Goal: Task Accomplishment & Management: Use online tool/utility

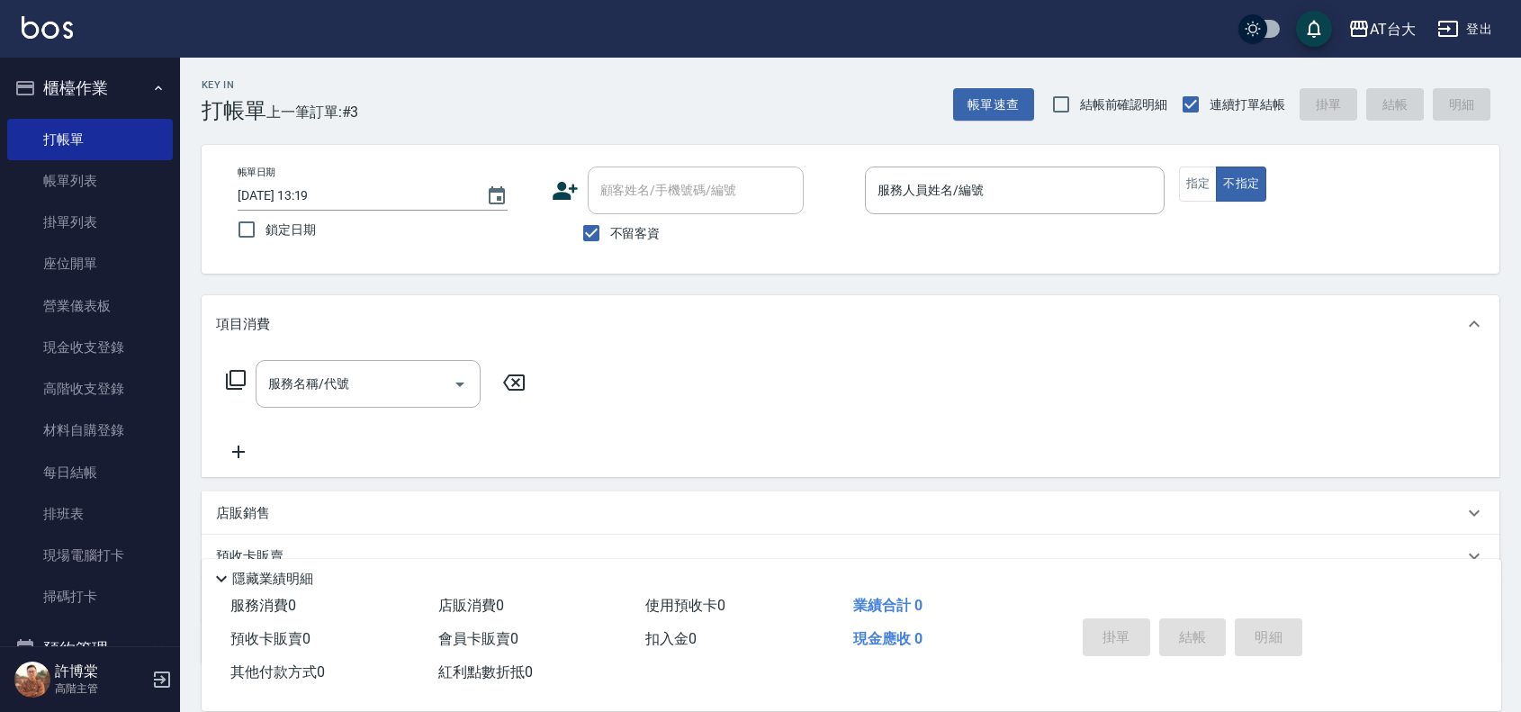
click at [1019, 223] on p at bounding box center [1015, 223] width 300 height 19
click at [1015, 200] on input "服務人員姓名/編號" at bounding box center [1015, 191] width 284 height 32
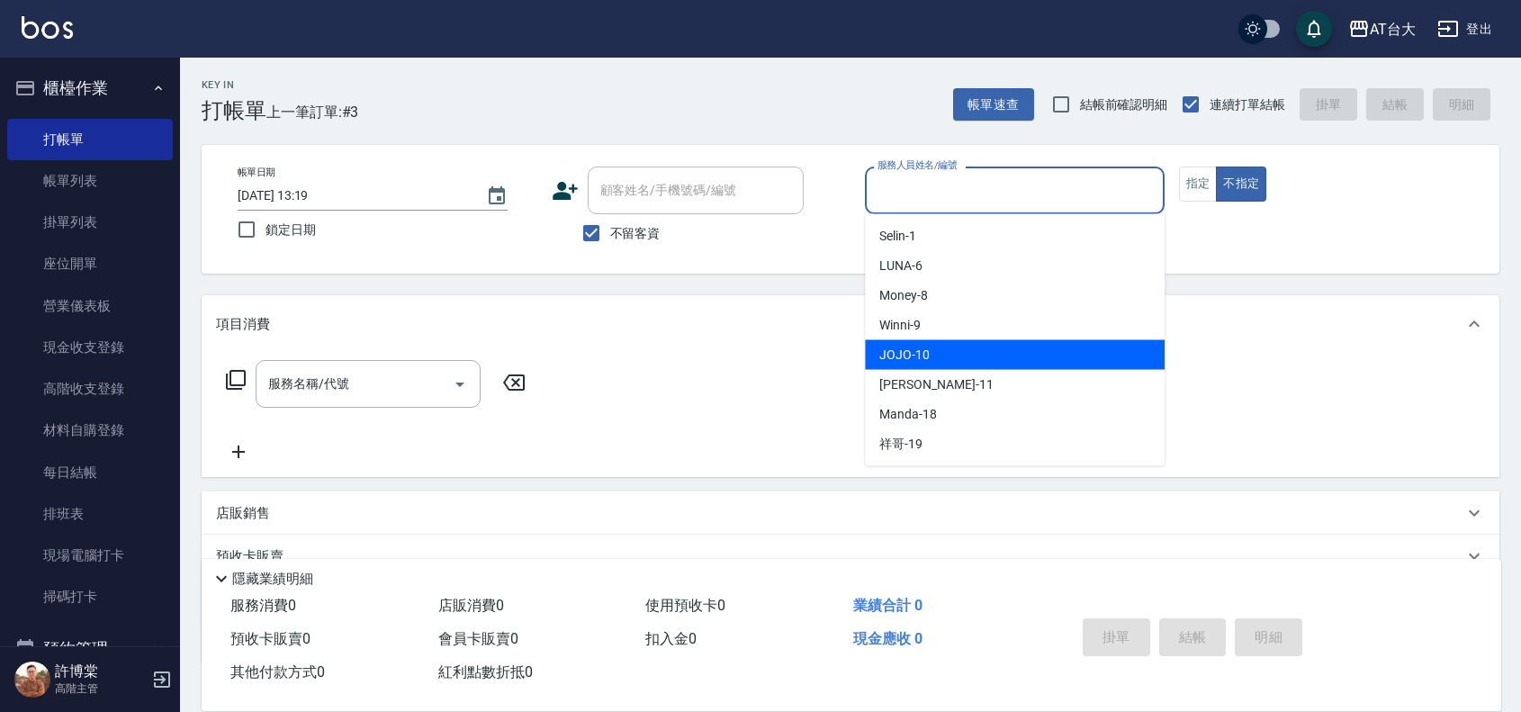
click at [957, 347] on div "JOJO -10" at bounding box center [1015, 355] width 300 height 30
type input "JOJO-10"
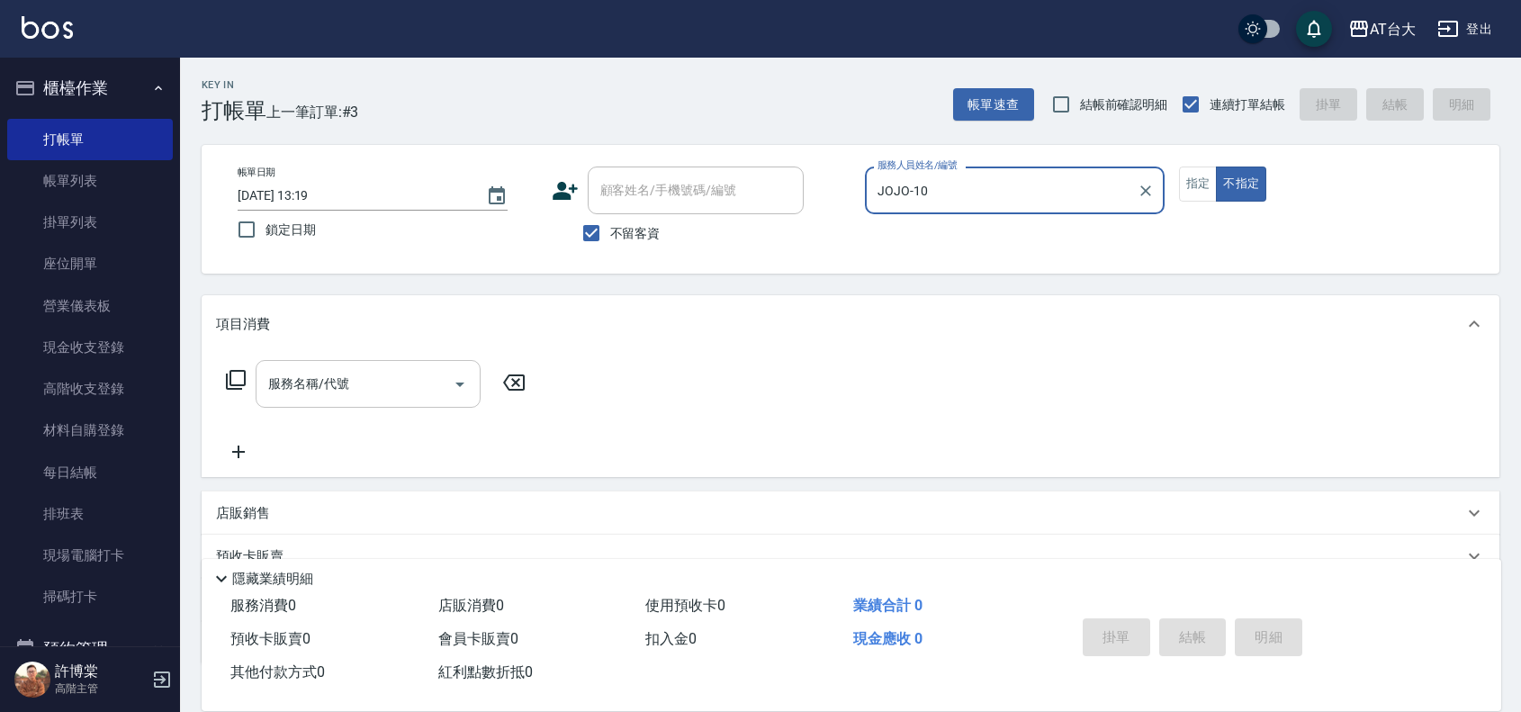
click at [405, 389] on input "服務名稱/代號" at bounding box center [355, 384] width 182 height 32
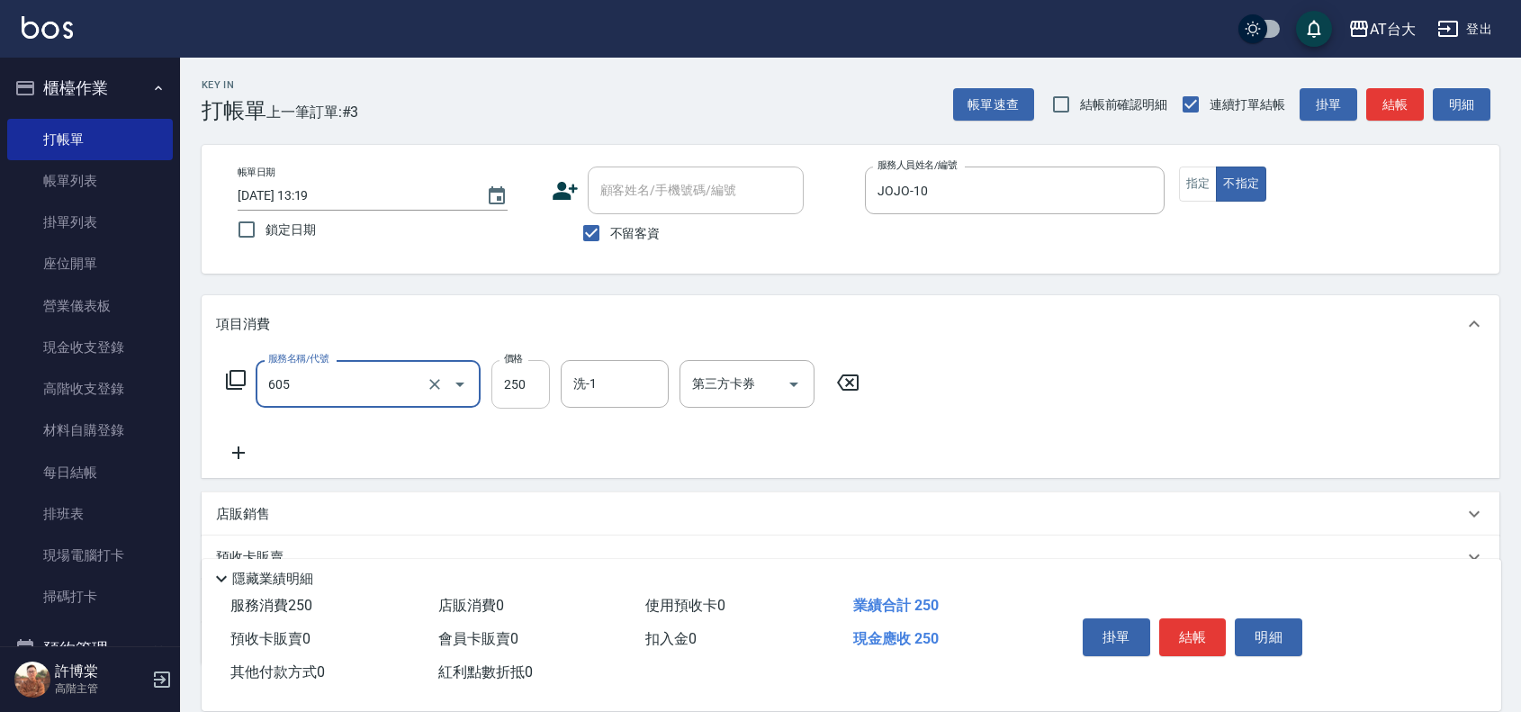
type input "洗髮 (女)(605)"
click at [532, 383] on input "250" at bounding box center [520, 384] width 59 height 49
type input "750"
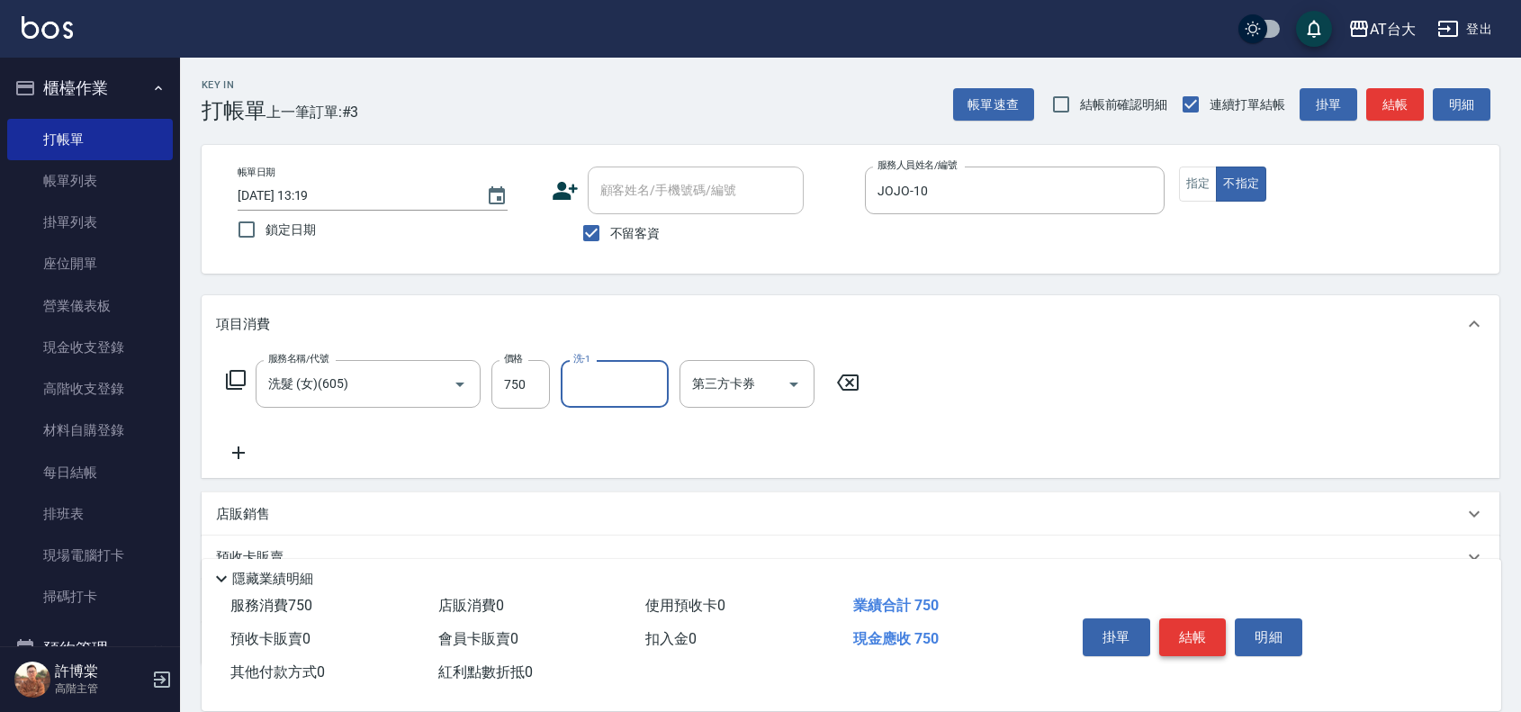
click at [1195, 636] on button "結帳" at bounding box center [1193, 637] width 68 height 38
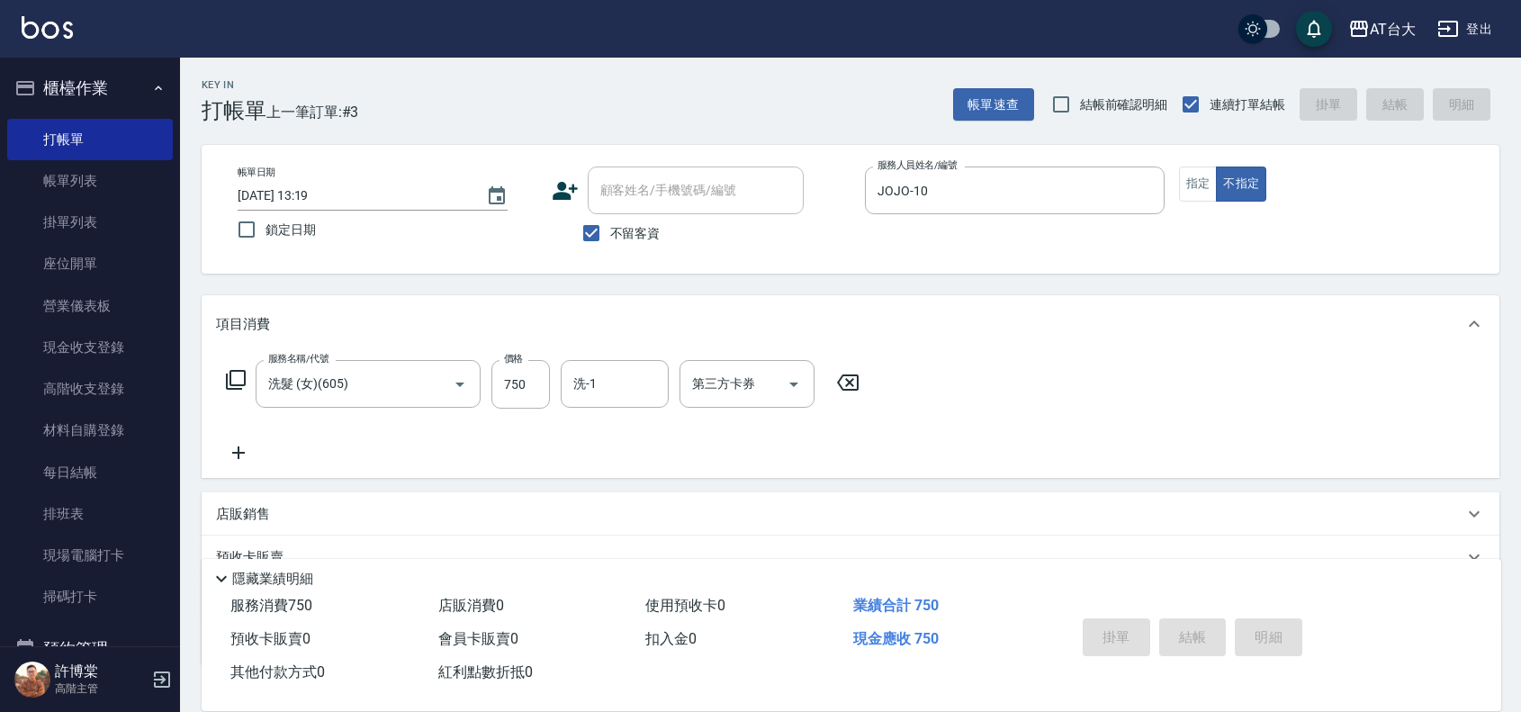
type input "[DATE] 14:49"
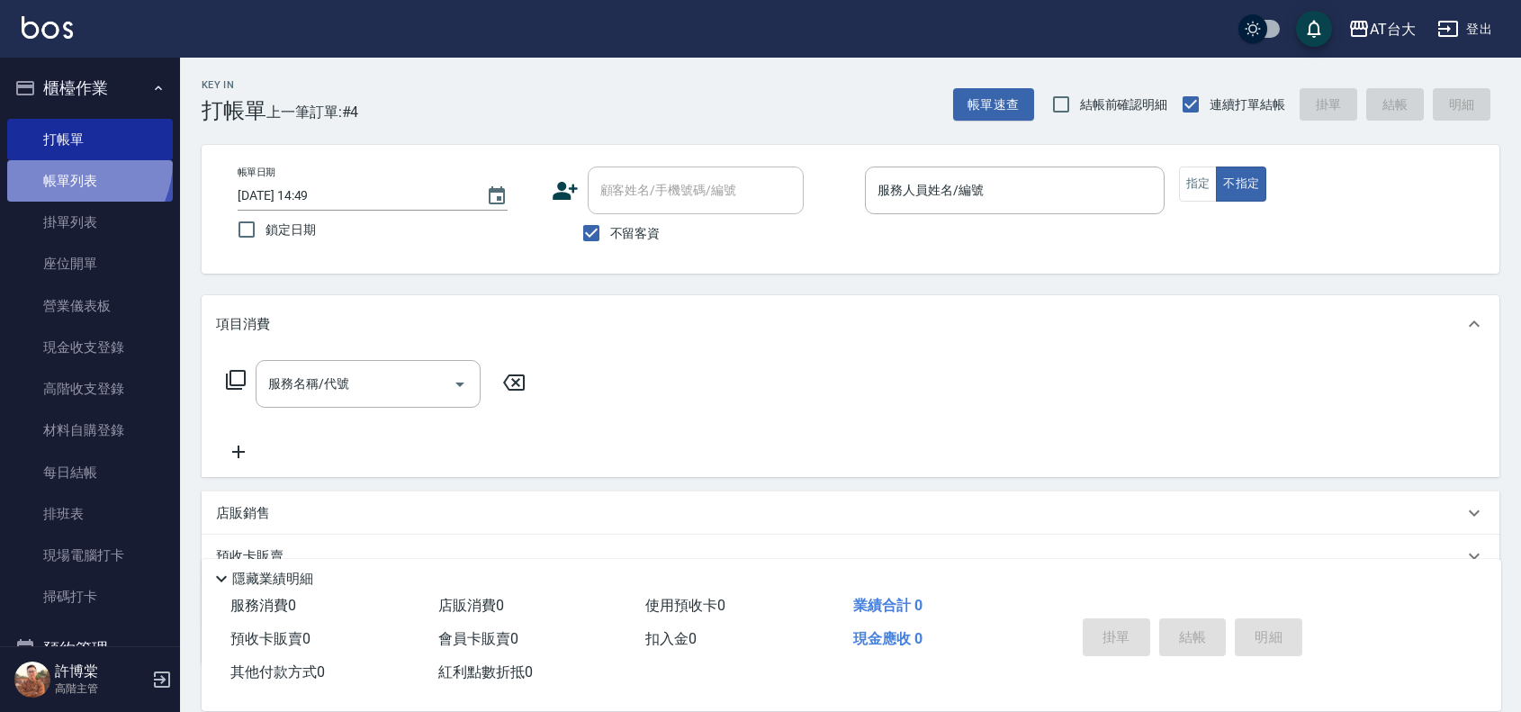
click at [72, 162] on link "帳單列表" at bounding box center [90, 180] width 166 height 41
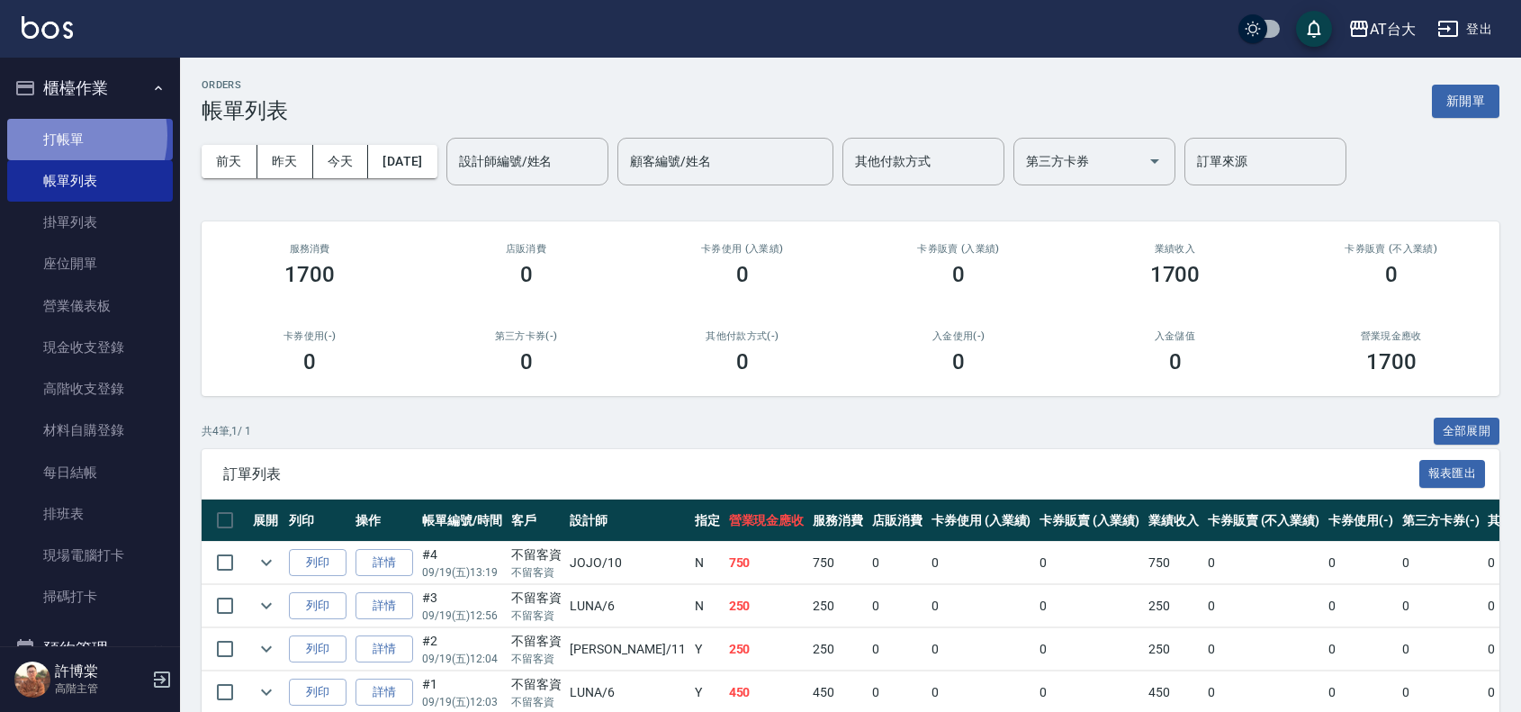
click at [61, 135] on link "打帳單" at bounding box center [90, 139] width 166 height 41
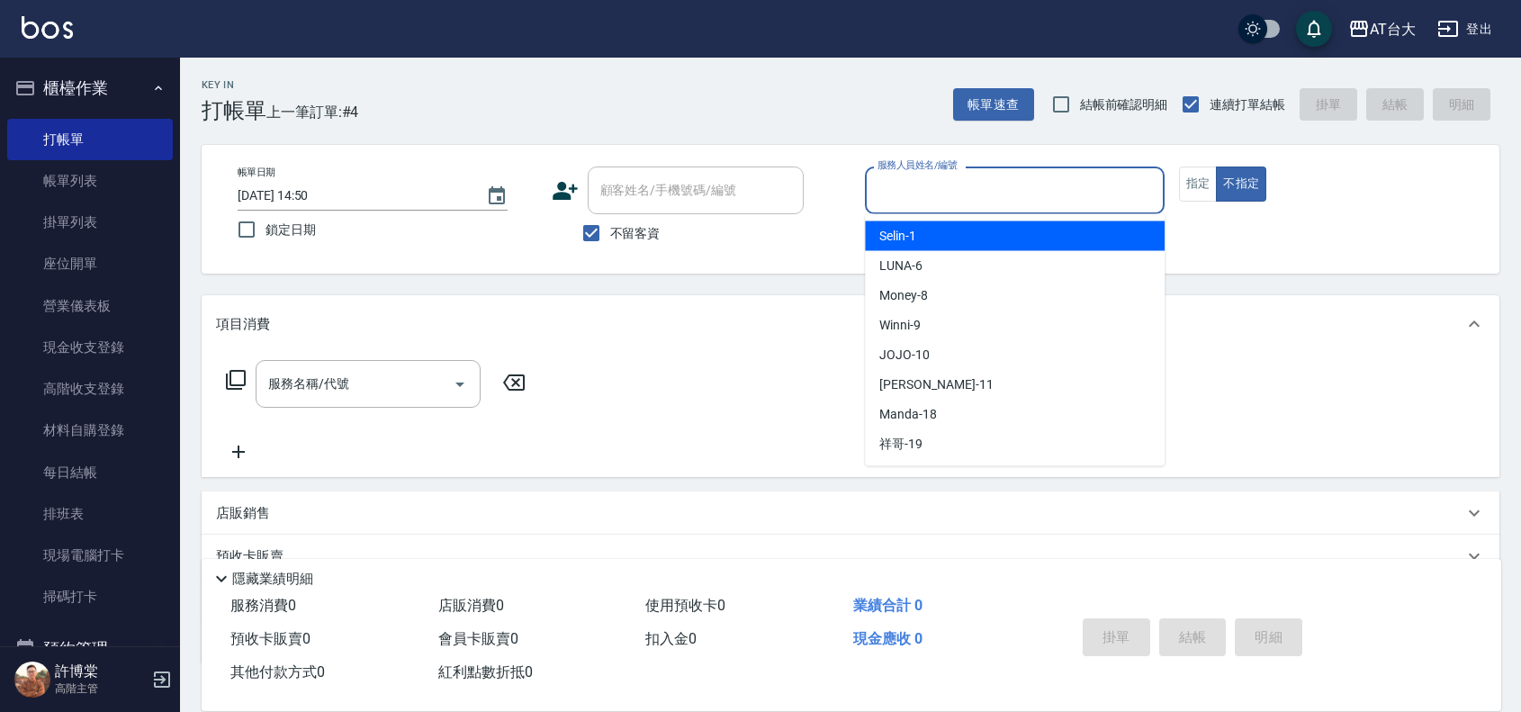
click at [912, 194] on input "服務人員姓名/編號" at bounding box center [1015, 191] width 284 height 32
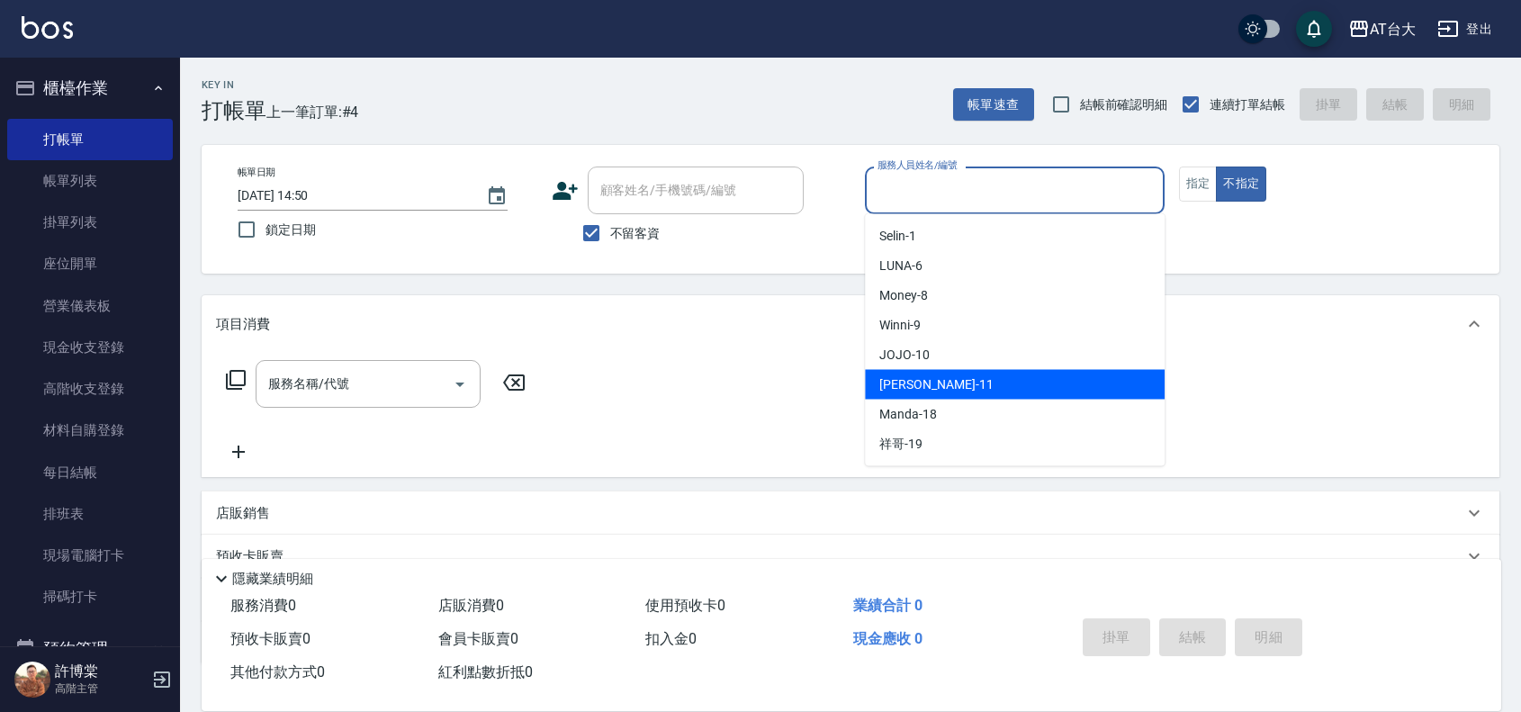
click at [943, 384] on div "[PERSON_NAME] -11" at bounding box center [1015, 385] width 300 height 30
type input "[PERSON_NAME]-11"
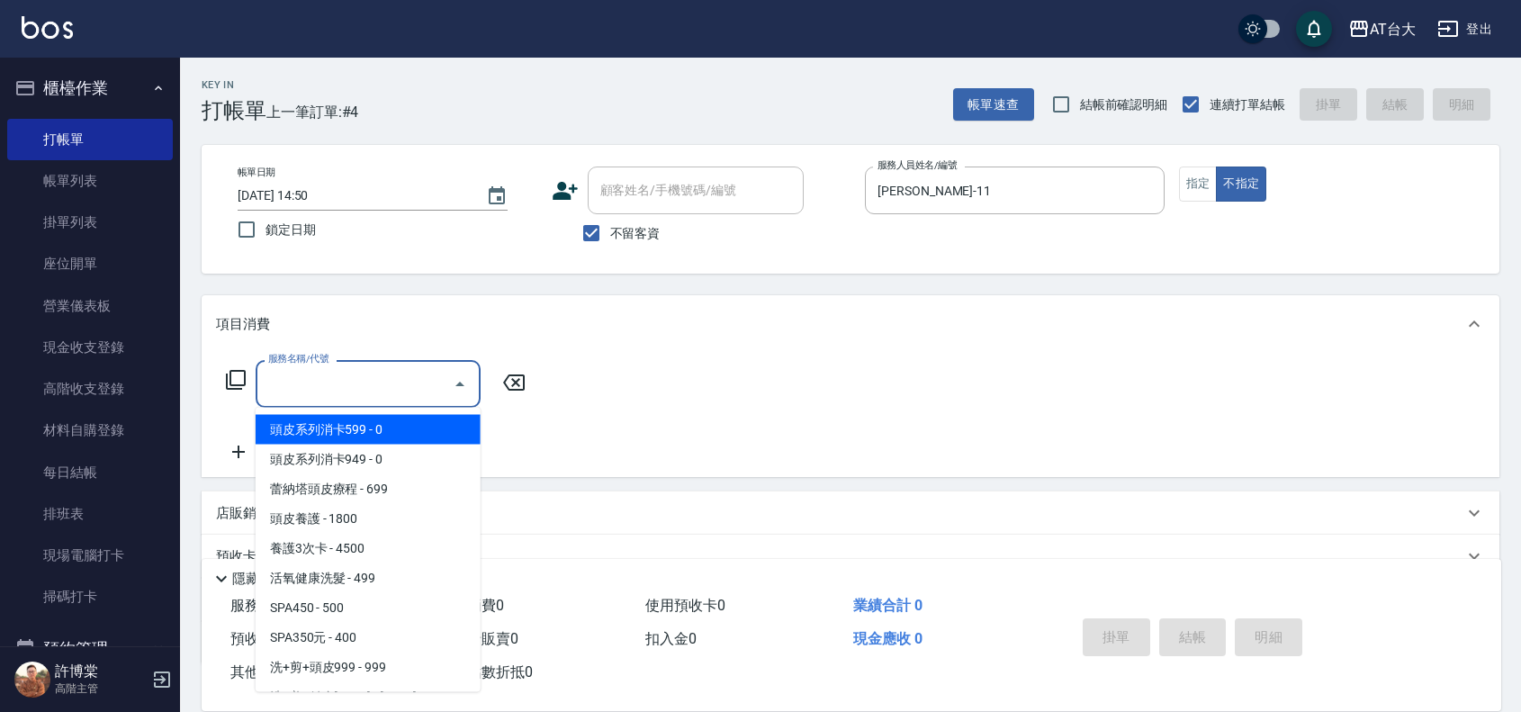
click at [345, 383] on input "服務名稱/代號" at bounding box center [355, 384] width 182 height 32
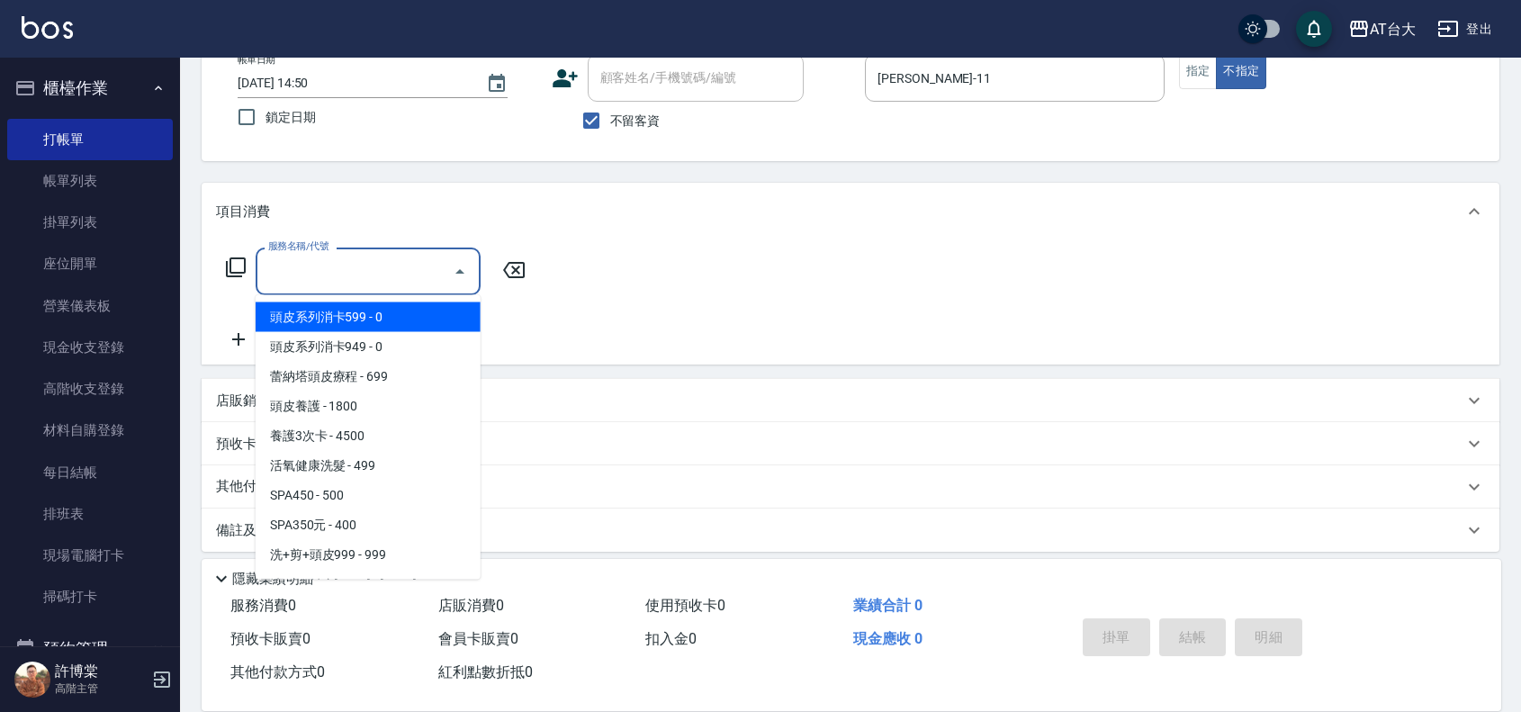
click at [397, 275] on input "服務名稱/代號" at bounding box center [355, 272] width 182 height 32
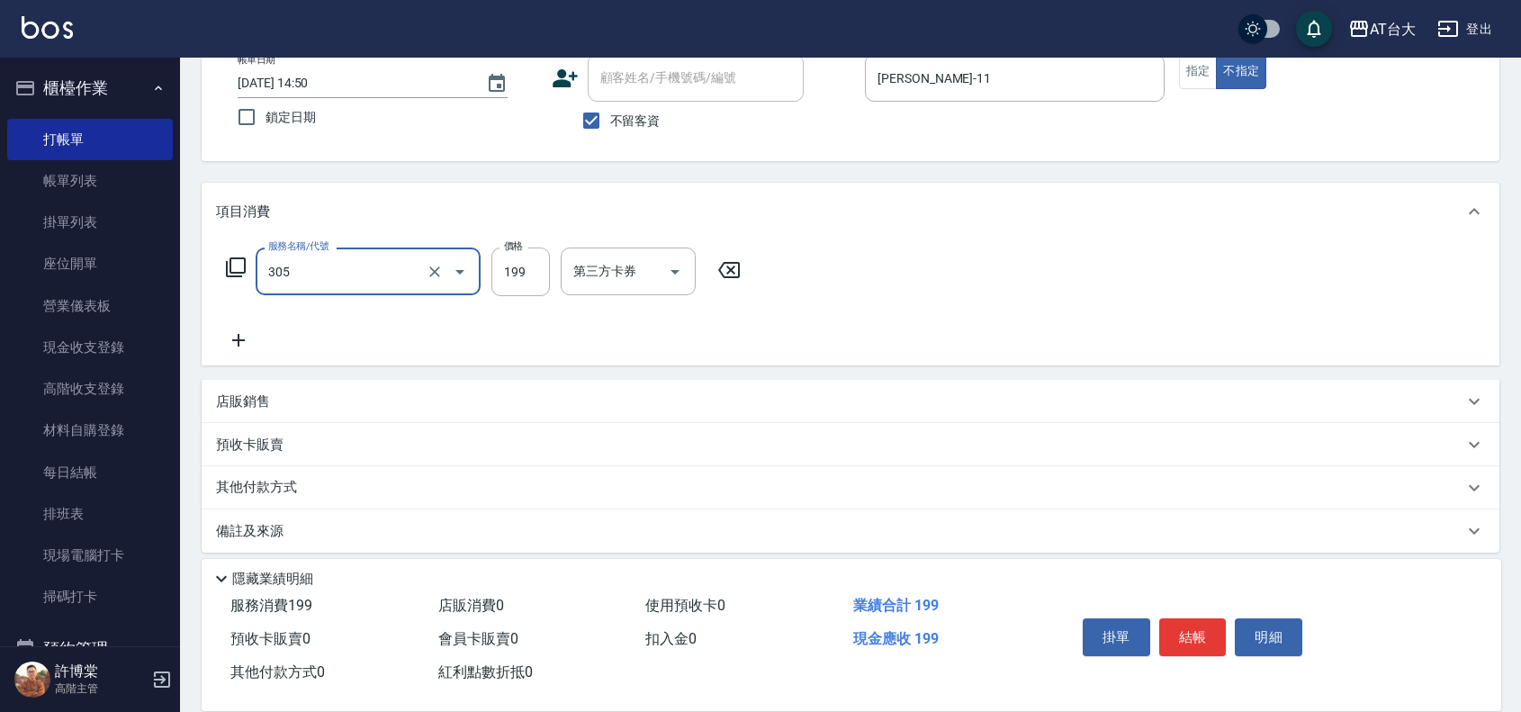
type input "剪髮(305)"
type input "250"
click at [1202, 621] on button "結帳" at bounding box center [1193, 637] width 68 height 38
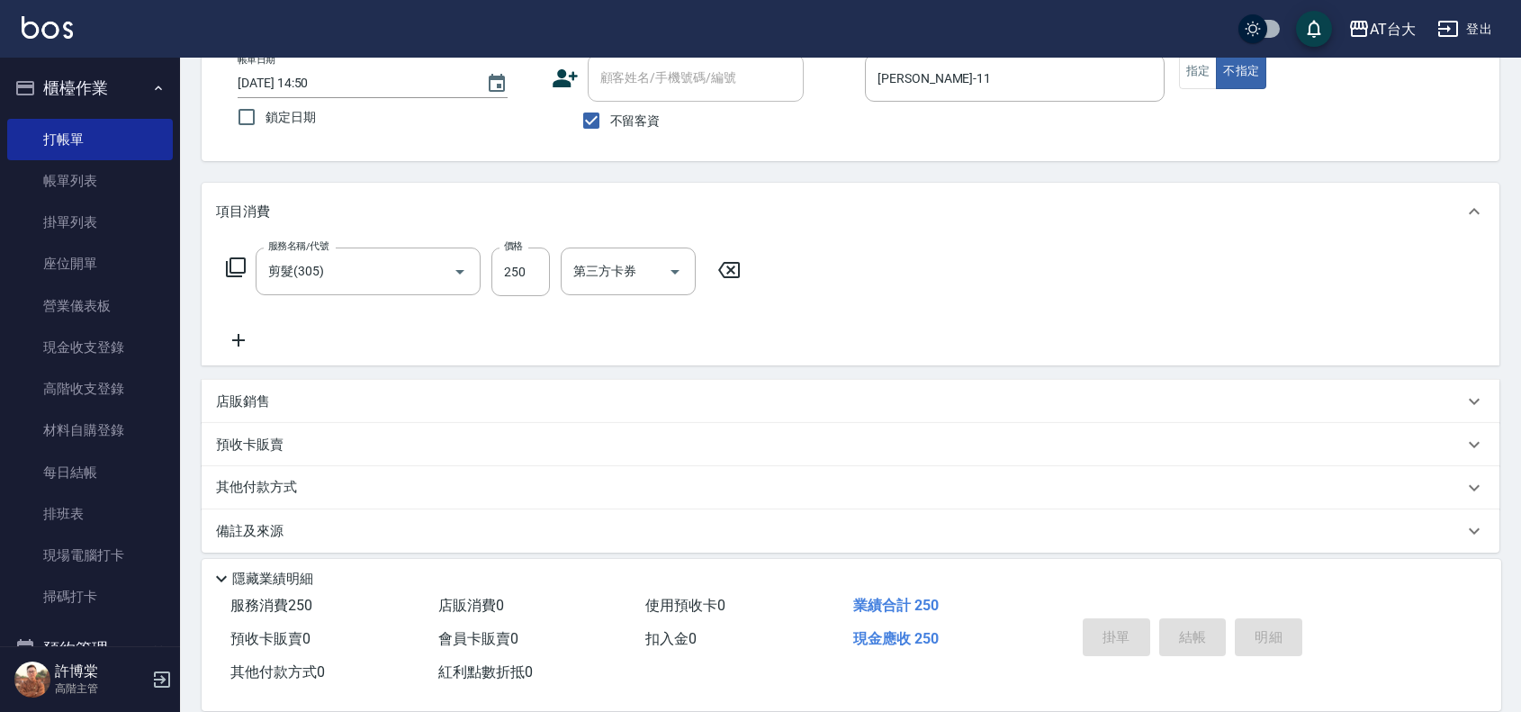
type input "[DATE] 15:00"
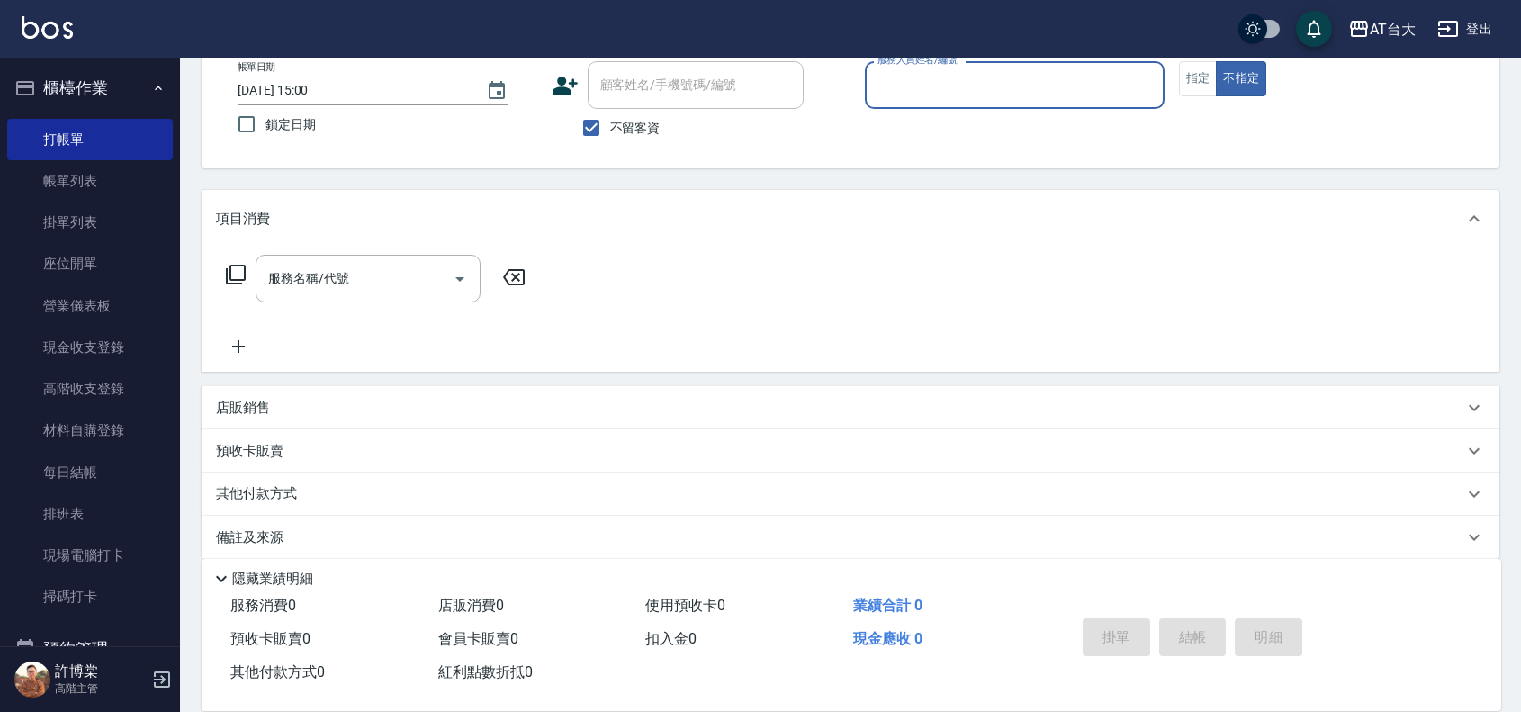
scroll to position [0, 0]
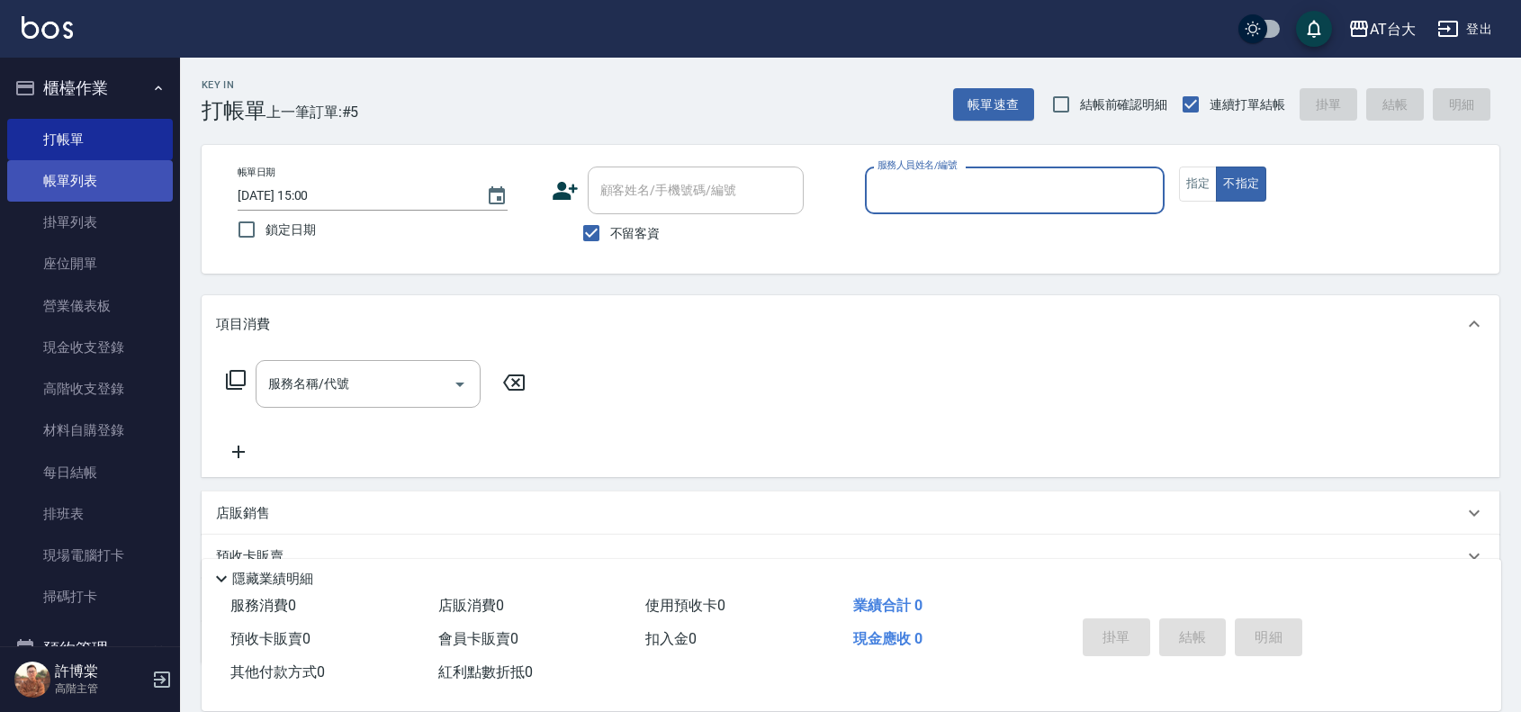
click at [74, 176] on link "帳單列表" at bounding box center [90, 180] width 166 height 41
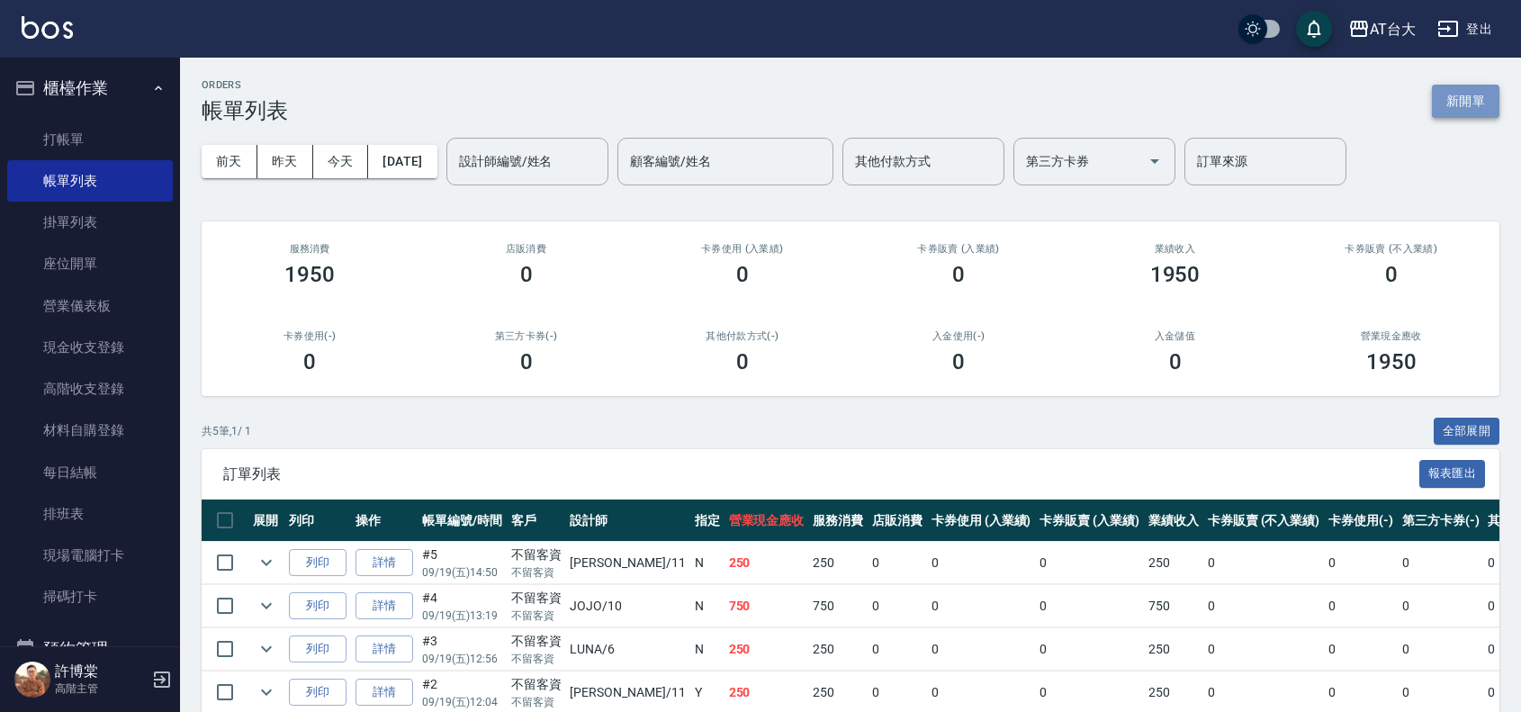
click at [1469, 106] on button "新開單" at bounding box center [1466, 101] width 68 height 33
